Goal: Information Seeking & Learning: Learn about a topic

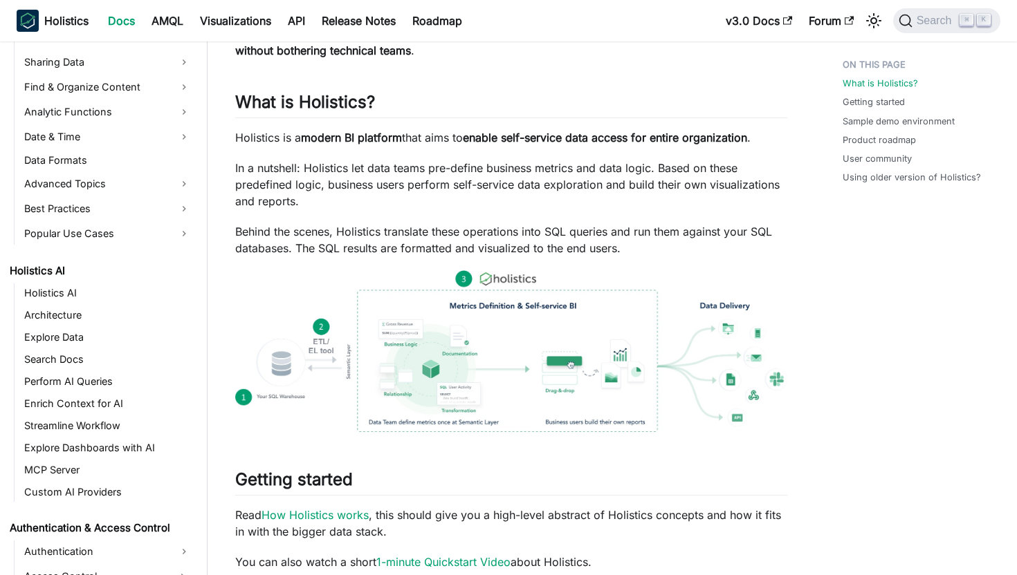
scroll to position [495, 0]
click at [83, 383] on link "Perform AI Queries" at bounding box center [107, 380] width 175 height 19
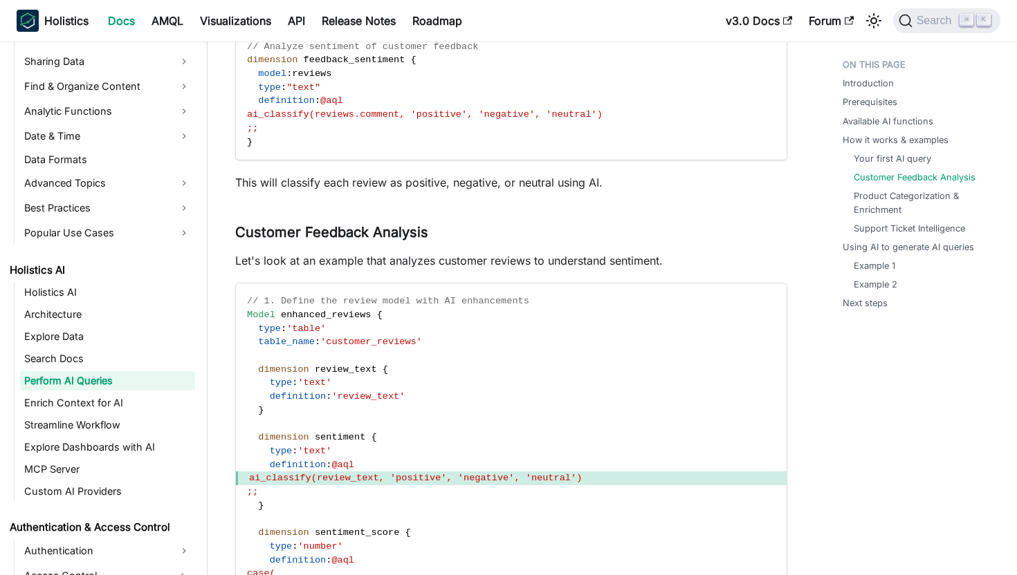
scroll to position [1247, 0]
click at [140, 403] on link "Enrich Context for AI" at bounding box center [107, 403] width 175 height 19
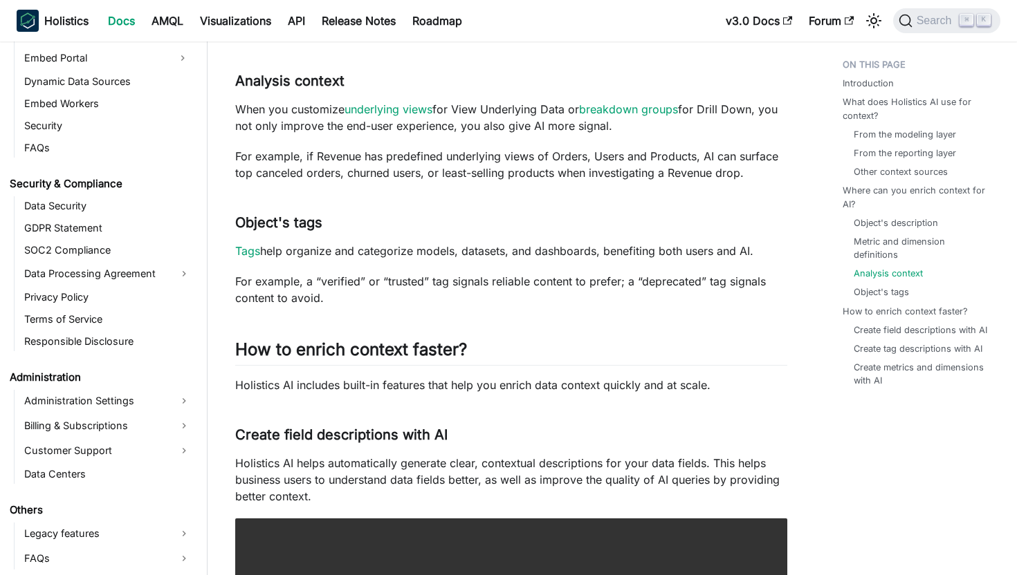
scroll to position [2144, 0]
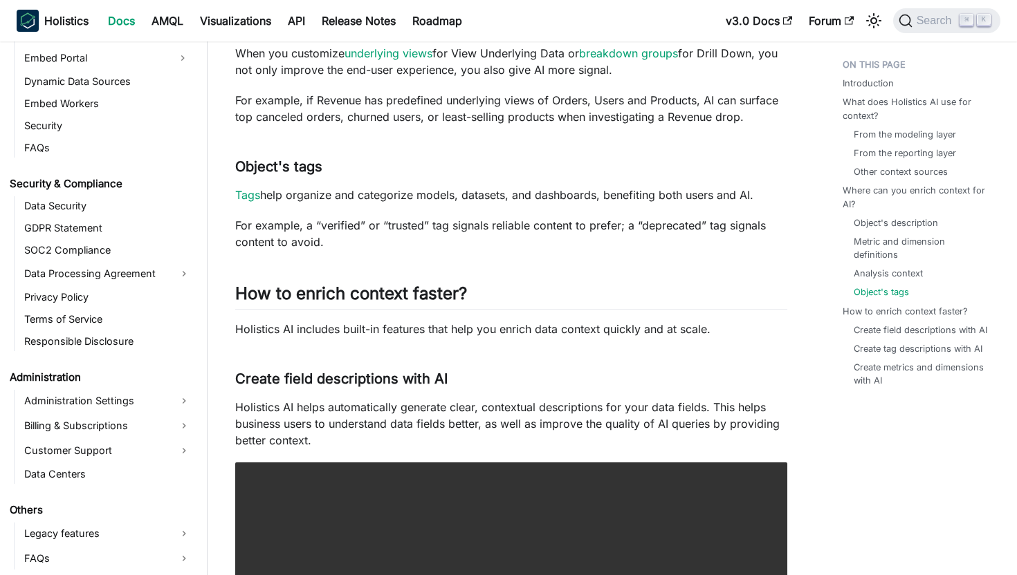
click at [118, 481] on link "Data Centers" at bounding box center [107, 474] width 175 height 19
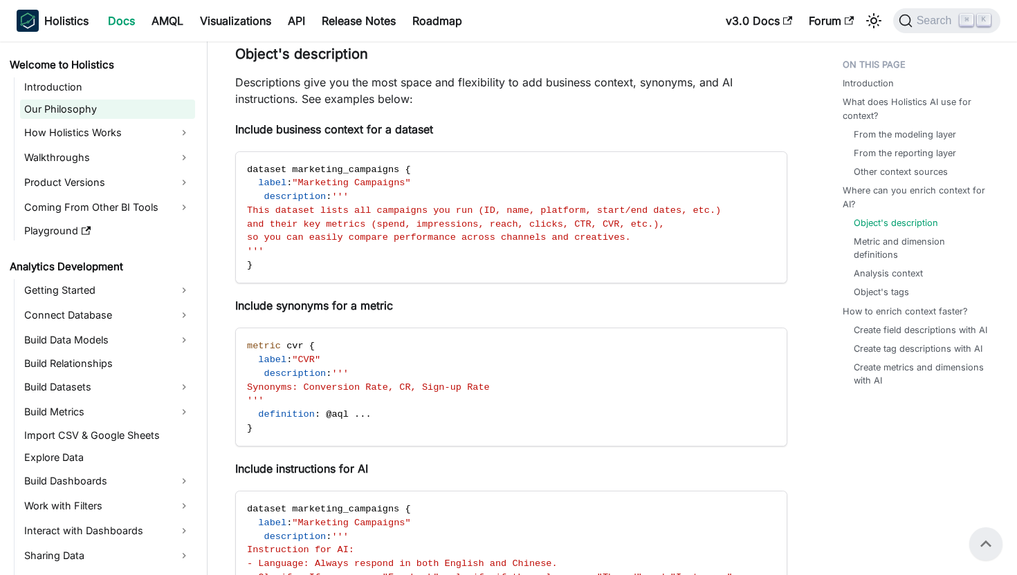
scroll to position [1119, 0]
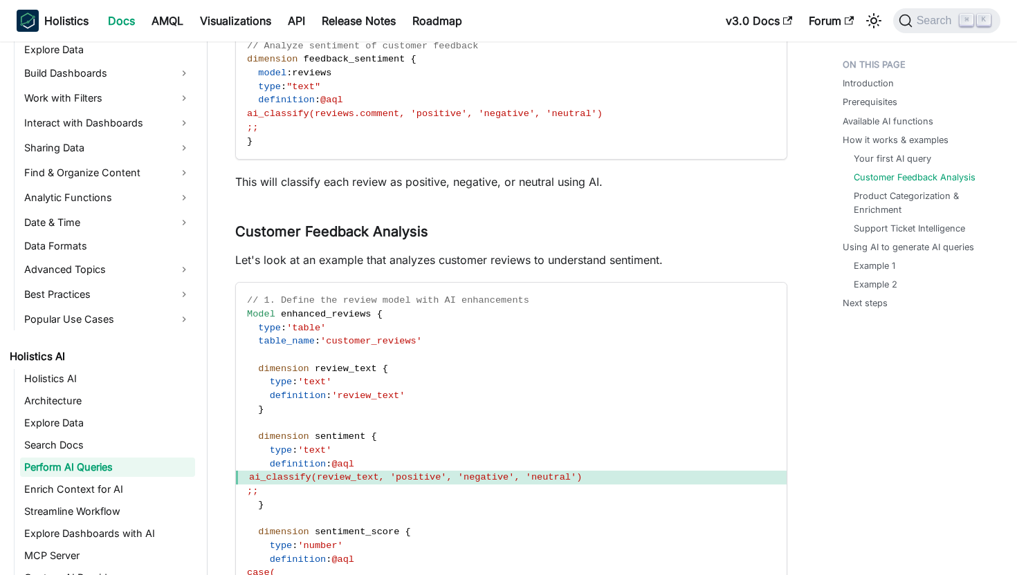
scroll to position [416, 0]
